Goal: Task Accomplishment & Management: Complete application form

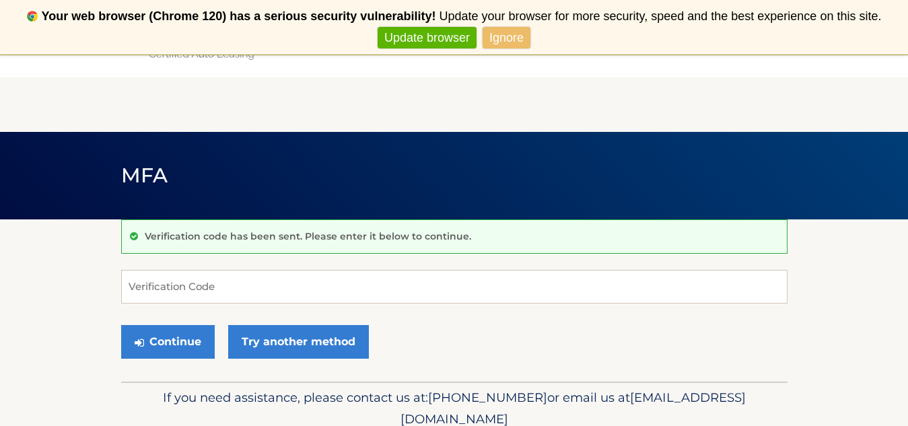
click at [424, 38] on link "Update browser" at bounding box center [426, 38] width 99 height 22
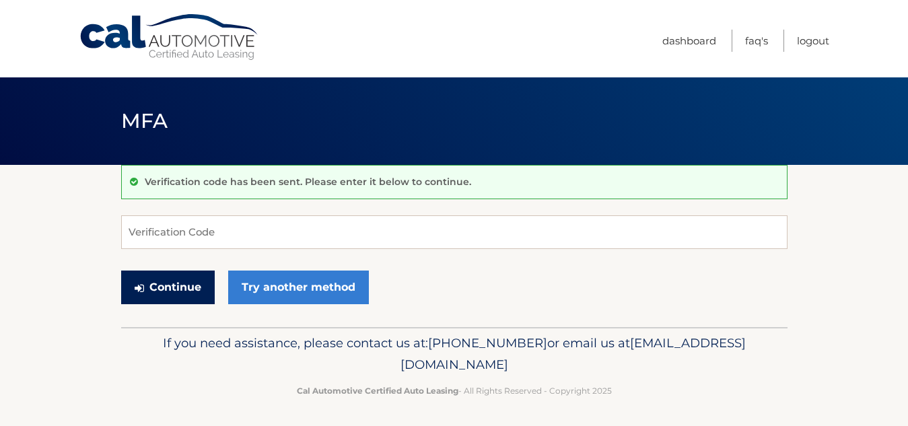
click at [163, 283] on button "Continue" at bounding box center [168, 287] width 94 height 34
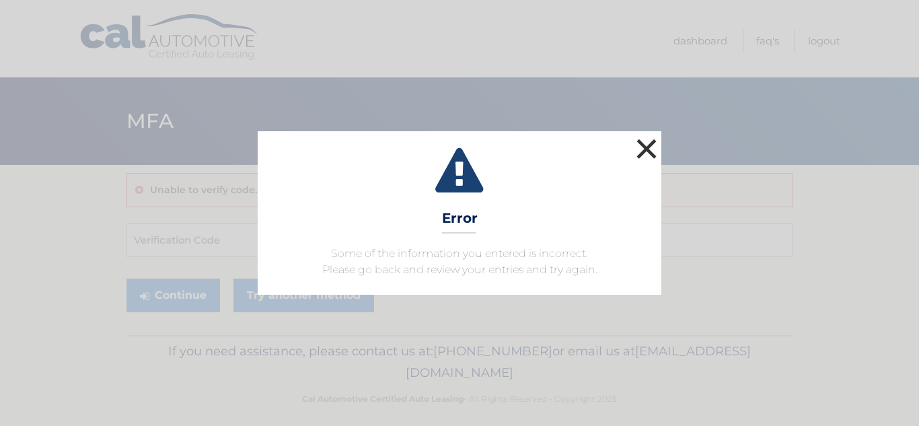
click at [651, 143] on button "×" at bounding box center [646, 148] width 27 height 27
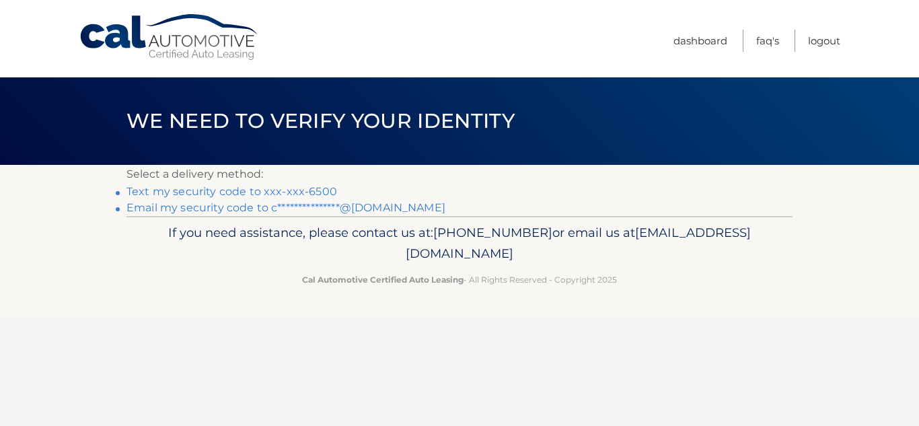
click at [299, 189] on link "Text my security code to xxx-xxx-6500" at bounding box center [231, 191] width 211 height 13
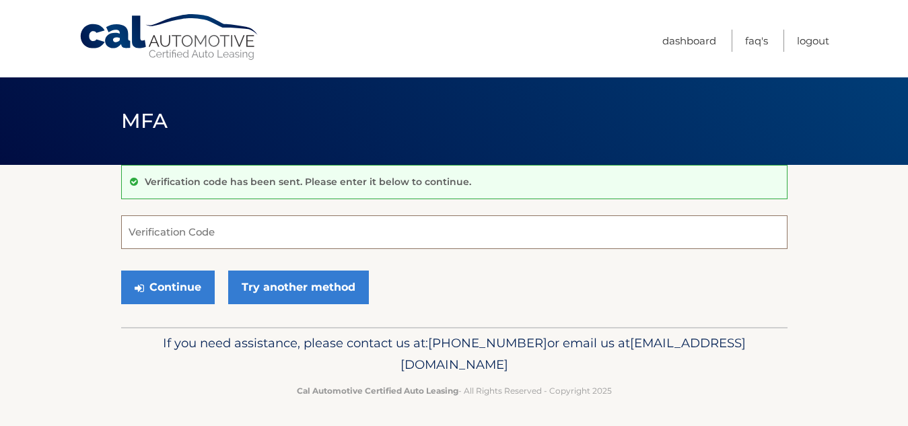
click at [248, 228] on input "Verification Code" at bounding box center [454, 232] width 666 height 34
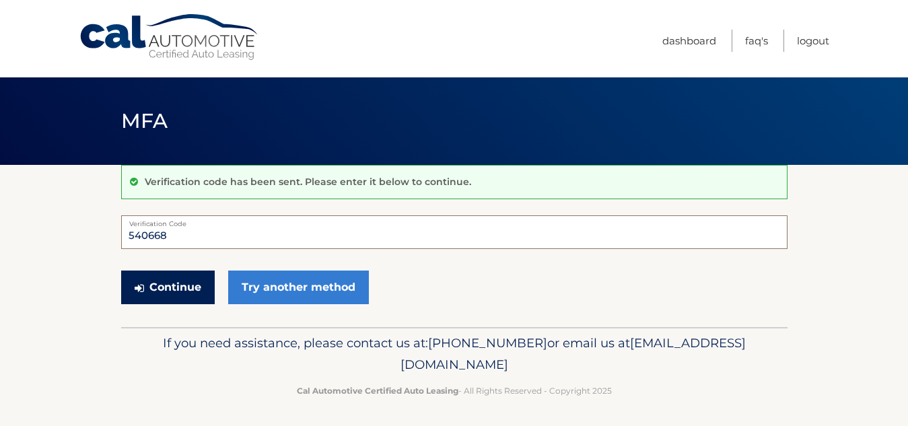
type input "540668"
click at [153, 288] on button "Continue" at bounding box center [168, 287] width 94 height 34
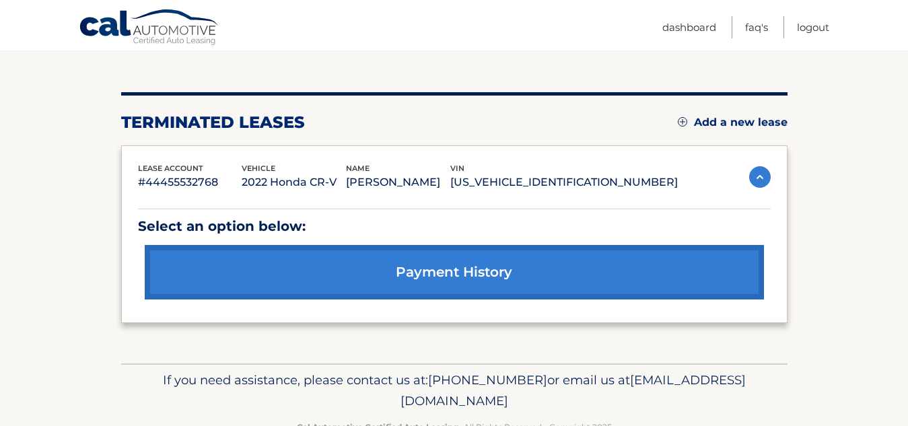
scroll to position [135, 0]
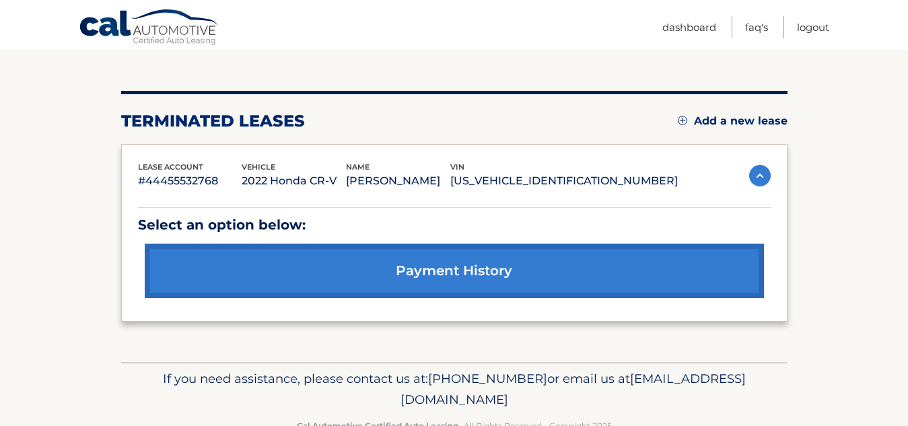
click at [499, 268] on link "payment history" at bounding box center [454, 271] width 619 height 54
click at [762, 176] on img at bounding box center [760, 176] width 22 height 22
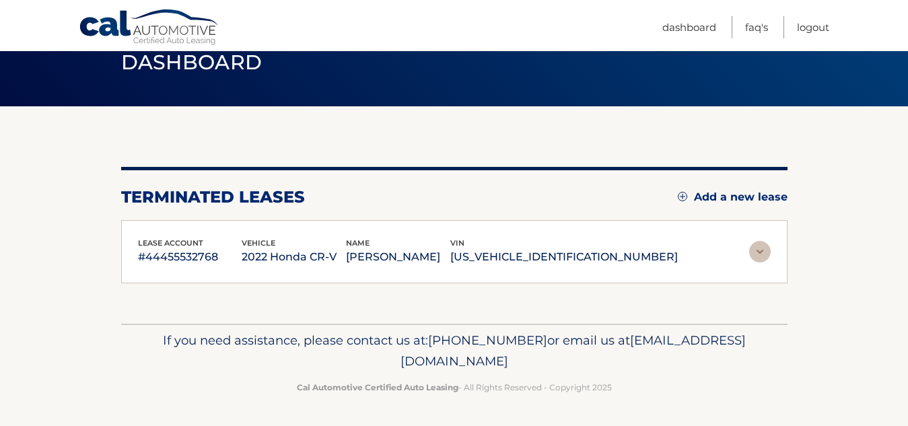
scroll to position [59, 0]
click at [756, 248] on img at bounding box center [760, 252] width 22 height 22
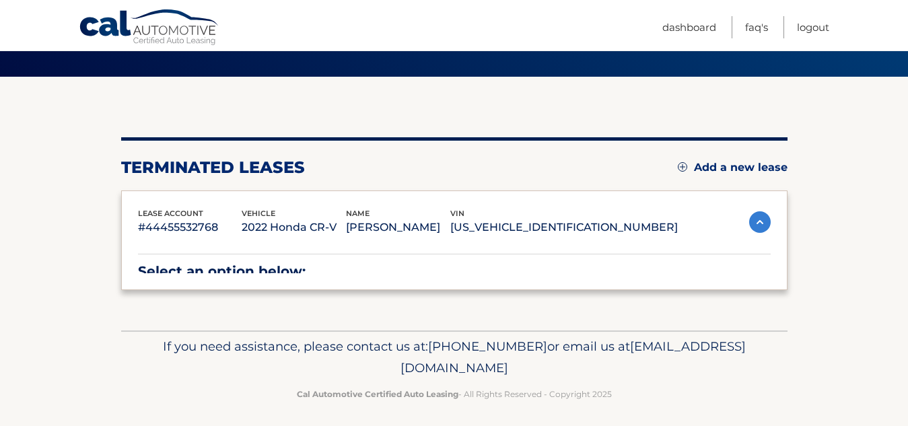
scroll to position [135, 0]
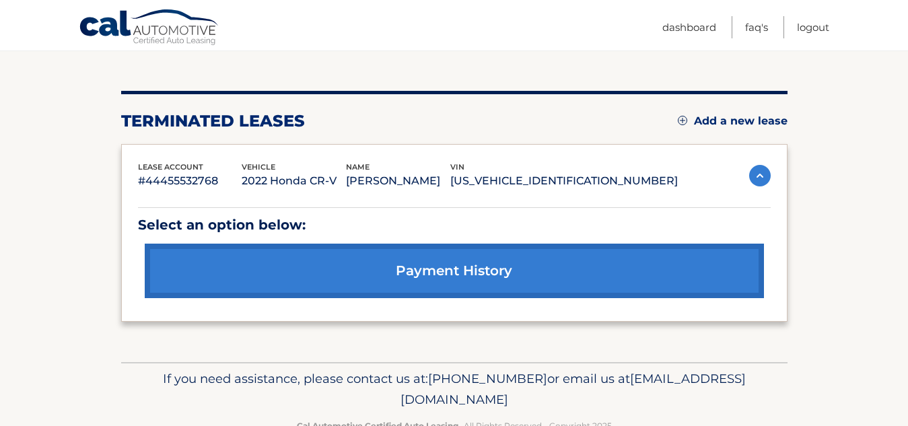
click at [488, 271] on link "payment history" at bounding box center [454, 271] width 619 height 54
click at [767, 119] on link "Add a new lease" at bounding box center [732, 120] width 110 height 13
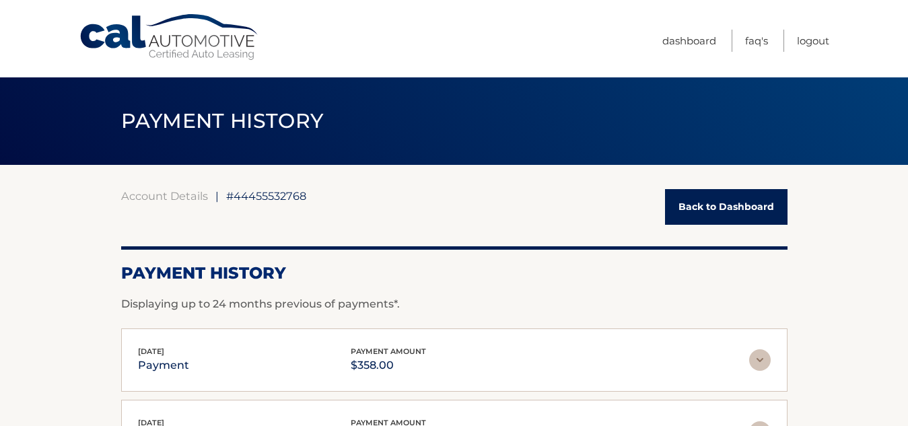
click at [767, 360] on img at bounding box center [760, 360] width 22 height 22
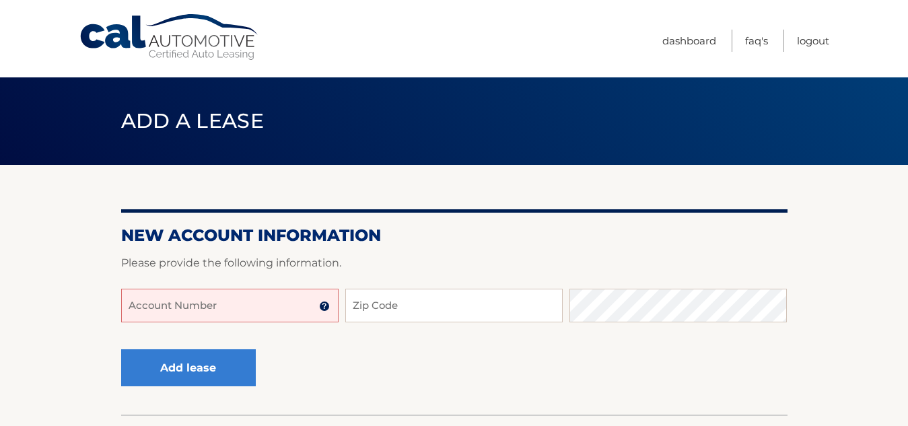
click at [301, 307] on input "Account Number" at bounding box center [229, 306] width 217 height 34
click at [323, 303] on img at bounding box center [324, 306] width 11 height 11
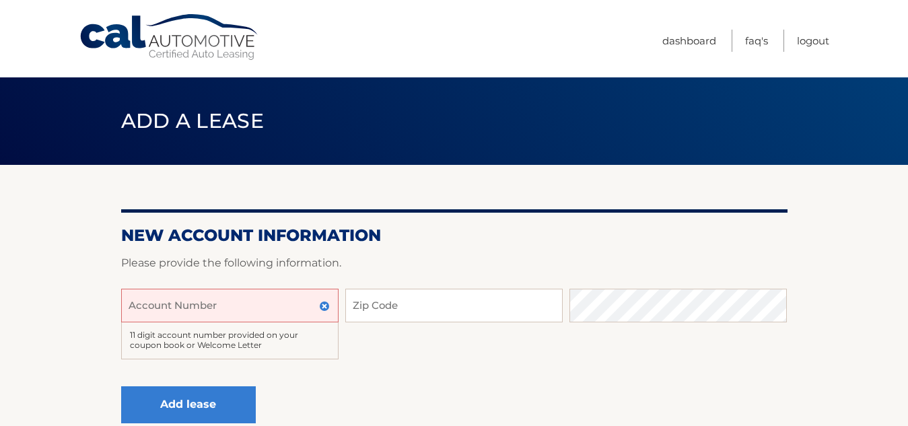
click at [274, 314] on input "Account Number" at bounding box center [229, 306] width 217 height 34
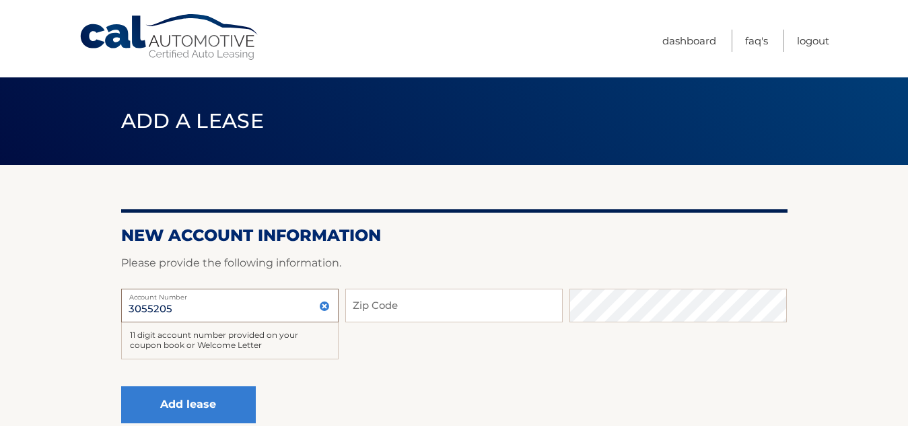
type input "3055205"
click at [384, 305] on input "Zip Code" at bounding box center [453, 306] width 217 height 34
type input "11732"
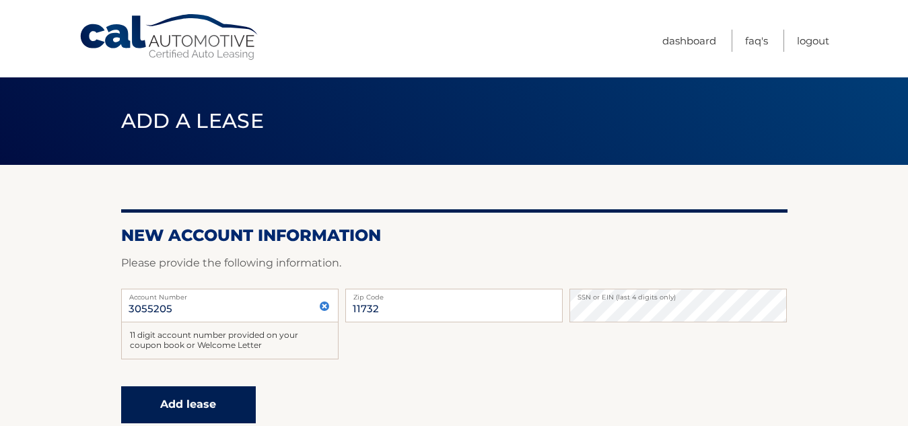
click at [174, 404] on button "Add lease" at bounding box center [188, 404] width 135 height 37
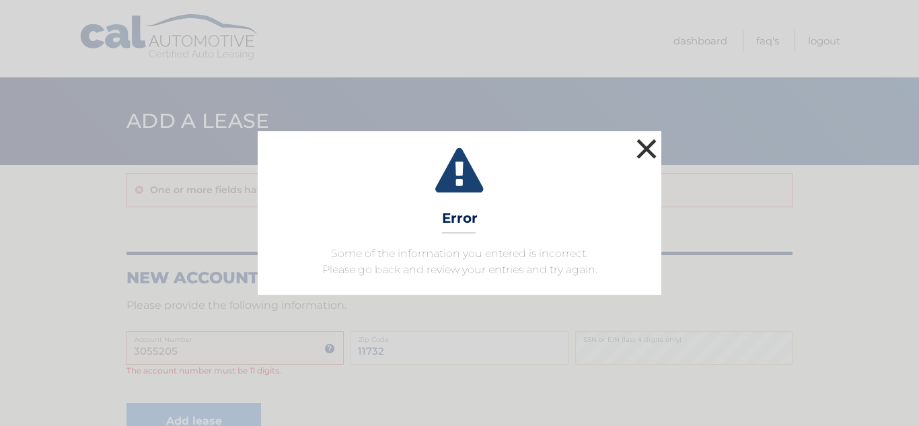
click at [644, 145] on button "×" at bounding box center [646, 148] width 27 height 27
